Goal: Check status

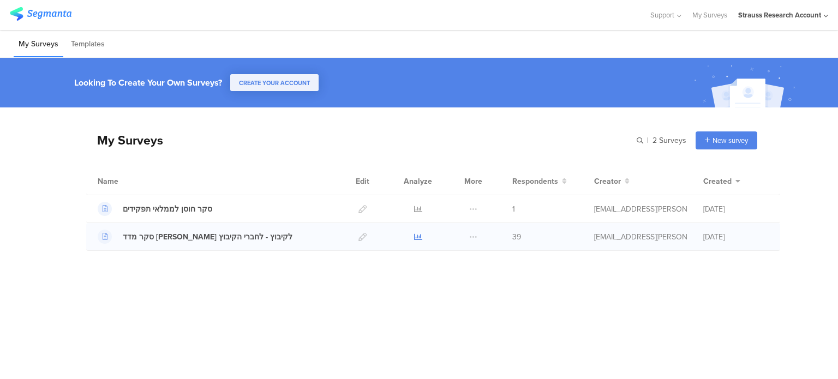
click at [420, 236] on icon at bounding box center [418, 237] width 8 height 8
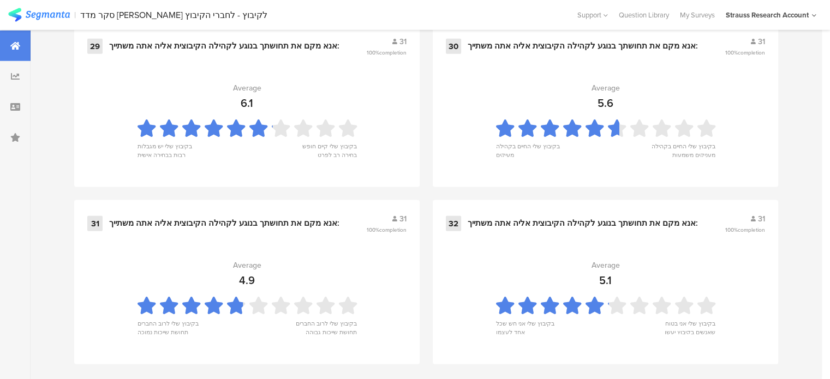
scroll to position [2987, 0]
